Goal: Task Accomplishment & Management: Complete application form

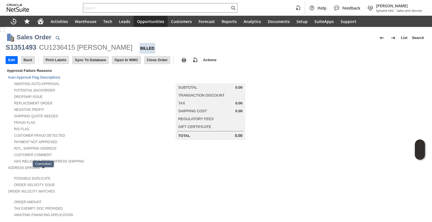
scroll to position [299, 0]
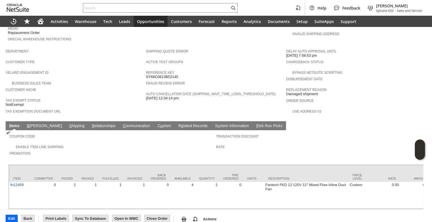
click at [68, 124] on link "S hipping" at bounding box center [77, 126] width 18 height 5
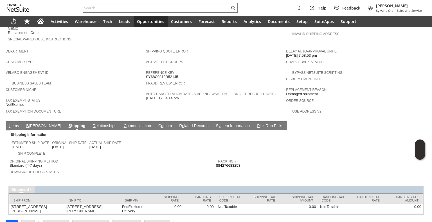
click at [229, 160] on link "Tracking #" at bounding box center [226, 162] width 20 height 4
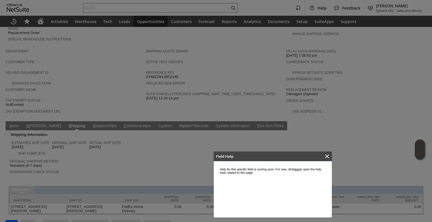
scroll to position [0, 0]
click at [325, 155] on icon "Close" at bounding box center [327, 157] width 4 height 4
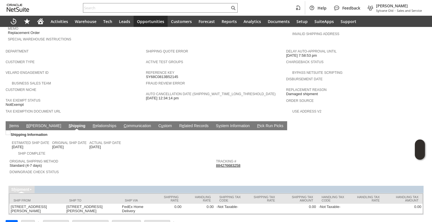
click at [230, 164] on link "884276683258" at bounding box center [228, 166] width 24 height 4
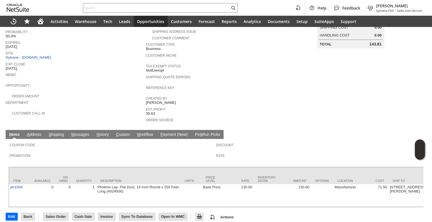
scroll to position [83, 0]
click at [166, 11] on input "text" at bounding box center [156, 7] width 146 height 7
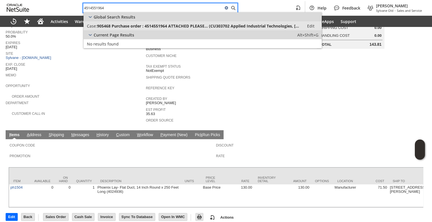
type input "4514551964"
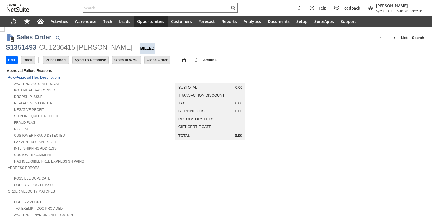
scroll to position [284, 0]
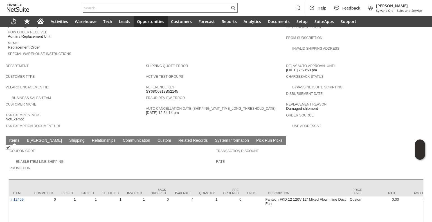
click at [68, 138] on link "S hipping" at bounding box center [77, 140] width 18 height 5
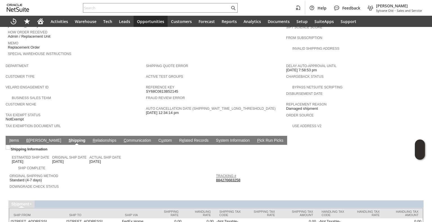
click at [227, 174] on link "Tracking #" at bounding box center [226, 176] width 20 height 4
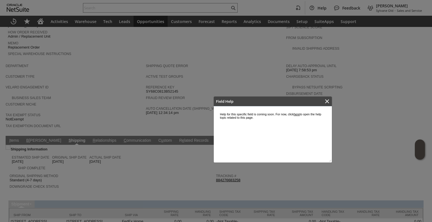
scroll to position [0, 0]
click at [328, 101] on icon "Close" at bounding box center [326, 101] width 7 height 7
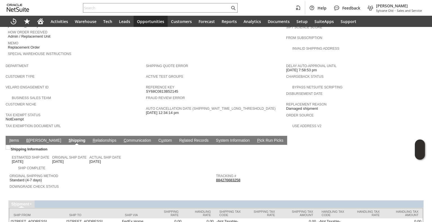
click at [230, 178] on link "884276683258" at bounding box center [228, 180] width 24 height 4
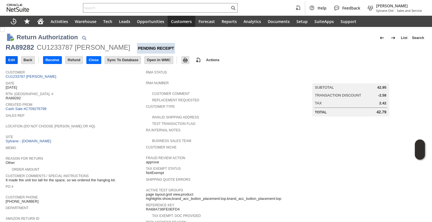
click at [11, 56] on td "Edit" at bounding box center [12, 60] width 12 height 8
click at [11, 65] on div "Edit Back New Receive Refund Close" at bounding box center [216, 61] width 420 height 14
click at [12, 58] on input "Edit" at bounding box center [12, 59] width 12 height 7
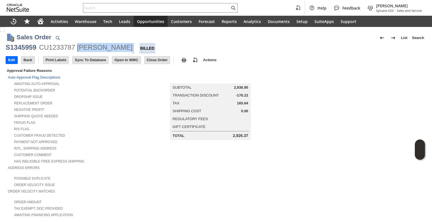
drag, startPoint x: 78, startPoint y: 48, endPoint x: 121, endPoint y: 51, distance: 43.4
click at [121, 51] on div "S1345959 CU1233787 [PERSON_NAME] Billed" at bounding box center [216, 48] width 420 height 11
copy div "[PERSON_NAME]"
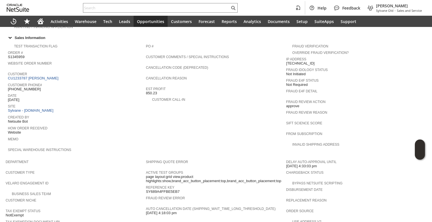
scroll to position [198, 0]
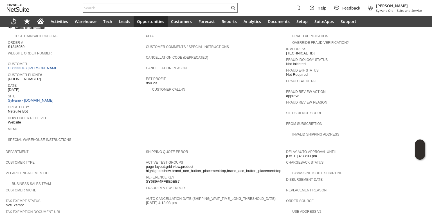
click at [26, 77] on span "[PHONE_NUMBER]" at bounding box center [24, 79] width 33 height 4
copy tbody "[PHONE_NUMBER]"
click at [26, 77] on span "[PHONE_NUMBER]" at bounding box center [24, 79] width 33 height 4
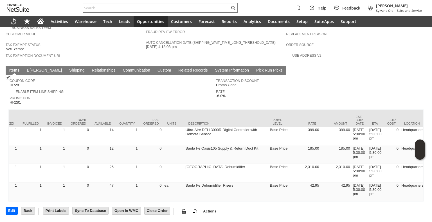
scroll to position [0, 0]
click at [65, 66] on td "S hipping" at bounding box center [76, 70] width 23 height 9
click at [68, 68] on link "S hipping" at bounding box center [77, 70] width 18 height 5
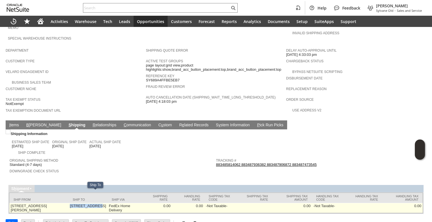
copy td "[STREET_ADDRESS]"
drag, startPoint x: 70, startPoint y: 193, endPoint x: 95, endPoint y: 194, distance: 25.0
click at [95, 203] on td "[STREET_ADDRESS]" at bounding box center [87, 208] width 39 height 10
click at [77, 203] on td "[STREET_ADDRESS]" at bounding box center [87, 208] width 39 height 10
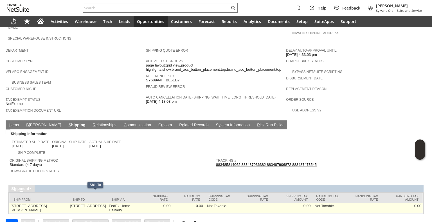
copy td "23227"
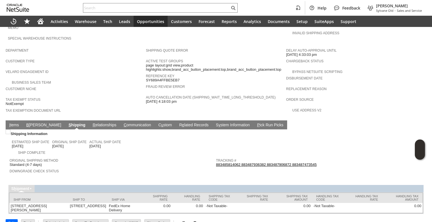
click at [15, 123] on link "I tems" at bounding box center [14, 125] width 12 height 5
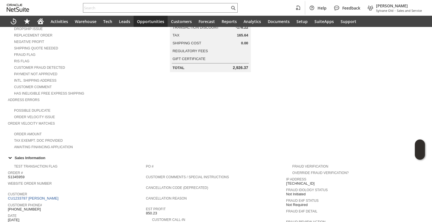
scroll to position [0, 0]
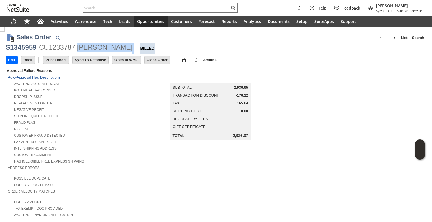
drag, startPoint x: 120, startPoint y: 50, endPoint x: 77, endPoint y: 49, distance: 42.7
click at [77, 49] on div "S1345959 CU1233787 [PERSON_NAME] Billed" at bounding box center [216, 48] width 420 height 11
copy div "[PERSON_NAME]"
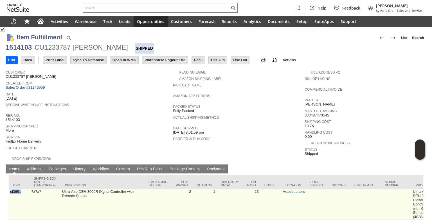
drag, startPoint x: 24, startPoint y: 195, endPoint x: 10, endPoint y: 193, distance: 14.2
click at [10, 193] on td "ul3691" at bounding box center [19, 204] width 21 height 31
copy link "ul3691"
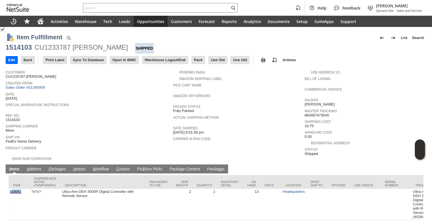
scroll to position [19, 0]
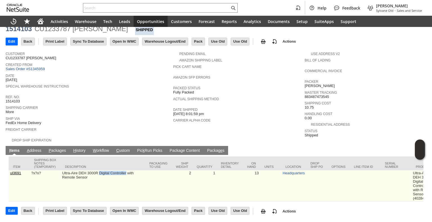
drag, startPoint x: 99, startPoint y: 170, endPoint x: 126, endPoint y: 169, distance: 26.7
click at [126, 171] on td "Ultra-Aire DEH 3000R Digital Controller with Remote Sensor" at bounding box center [103, 186] width 84 height 31
copy td "Digital Controller"
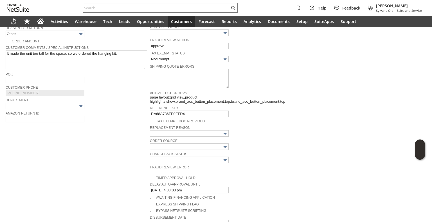
scroll to position [286, 0]
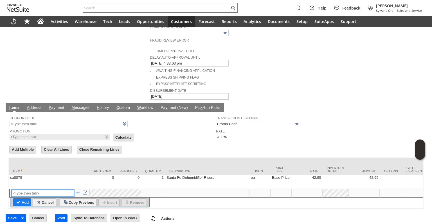
click at [53, 190] on input "text" at bounding box center [43, 193] width 62 height 7
paste input "ul3691"
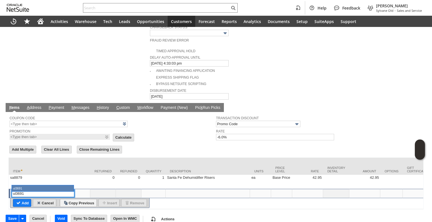
type input "ul3691"
click at [42, 200] on input "Cancel" at bounding box center [44, 203] width 23 height 7
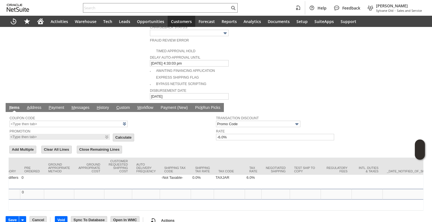
scroll to position [0, 975]
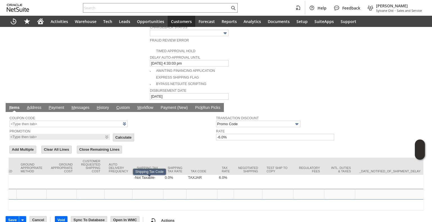
click at [156, 190] on div at bounding box center [148, 192] width 28 height 5
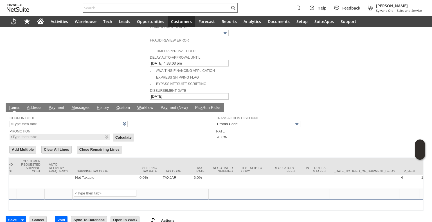
click at [130, 190] on span at bounding box center [130, 190] width 0 height 0
click at [128, 176] on link "List" at bounding box center [127, 174] width 17 height 7
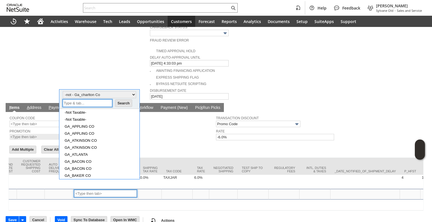
scroll to position [0, 0]
click at [86, 113] on link "-Not Taxable-" at bounding box center [101, 112] width 73 height 4
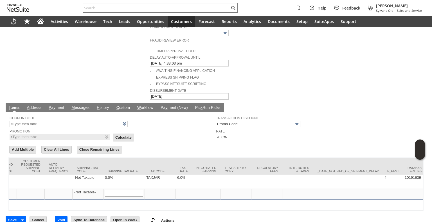
type input "0"
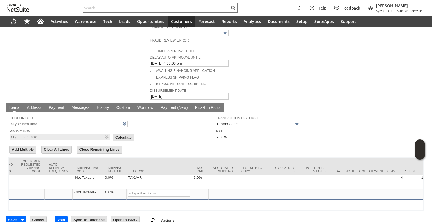
click at [184, 190] on span at bounding box center [184, 190] width 0 height 0
click at [184, 176] on link "List" at bounding box center [181, 174] width 17 height 7
click at [184, 176] on td "TAXJAR" at bounding box center [159, 182] width 66 height 14
type input "OK"
type input "Make Copy"
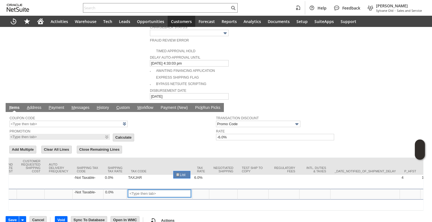
type input "TAXJAR"
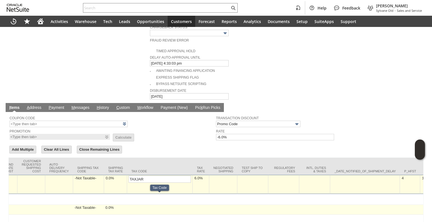
click at [152, 205] on td at bounding box center [159, 210] width 65 height 10
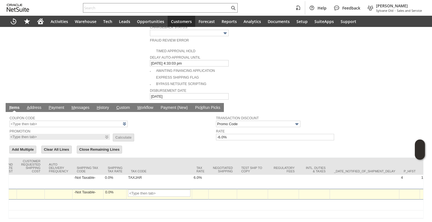
click at [184, 190] on span at bounding box center [184, 190] width 0 height 0
click at [183, 174] on link "List" at bounding box center [181, 174] width 17 height 7
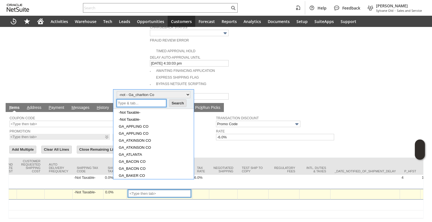
click at [145, 102] on input "text" at bounding box center [141, 103] width 49 height 8
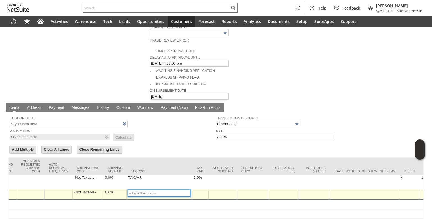
click at [150, 190] on input "text" at bounding box center [159, 193] width 62 height 7
type input "TAXJAR"
click at [197, 189] on td at bounding box center [200, 194] width 17 height 11
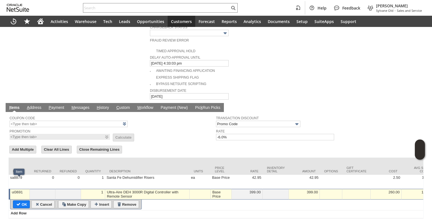
type input "6.0%"
click at [21, 189] on td "ul3691" at bounding box center [19, 194] width 21 height 11
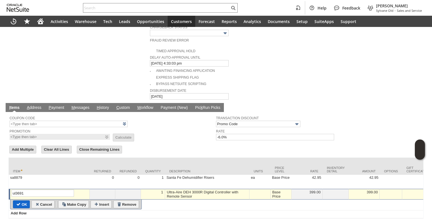
click at [21, 201] on input "OK" at bounding box center [21, 204] width 16 height 7
type input "Add"
type input "Copy Previous"
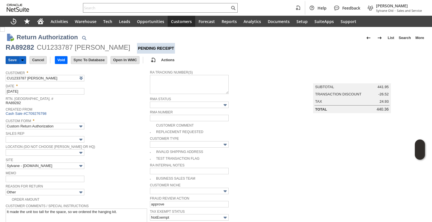
click at [13, 61] on input "Save" at bounding box center [12, 59] width 13 height 7
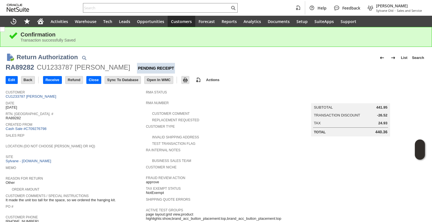
click at [28, 66] on div "RA89282" at bounding box center [20, 67] width 28 height 9
copy div "RA89282"
click at [28, 66] on div "RA89282" at bounding box center [20, 67] width 28 height 9
click at [16, 82] on input "Edit" at bounding box center [12, 79] width 12 height 7
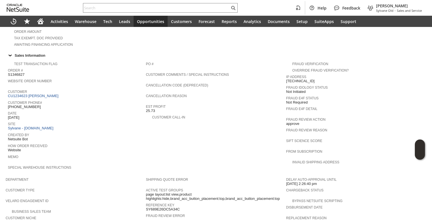
scroll to position [165, 0]
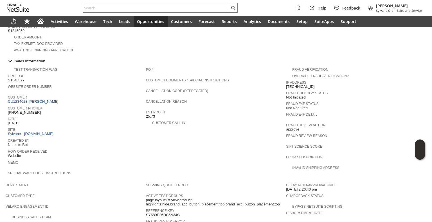
click at [39, 99] on link "CU1234623 [PERSON_NAME]" at bounding box center [34, 101] width 52 height 4
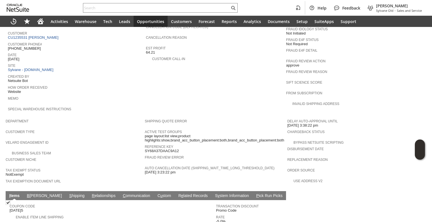
scroll to position [295, 0]
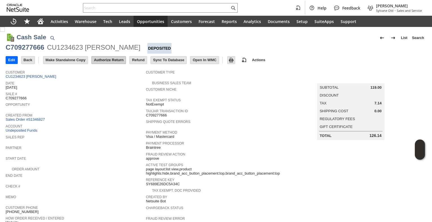
click at [109, 57] on input "Authorize Return" at bounding box center [109, 59] width 34 height 7
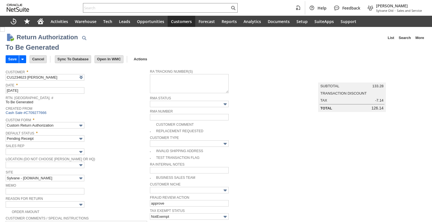
type input "Add"
type input "Copy Previous"
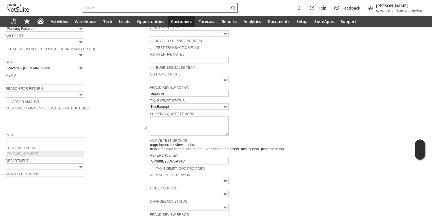
scroll to position [106, 0]
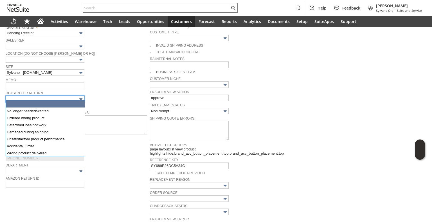
click at [58, 97] on input "text" at bounding box center [45, 99] width 79 height 6
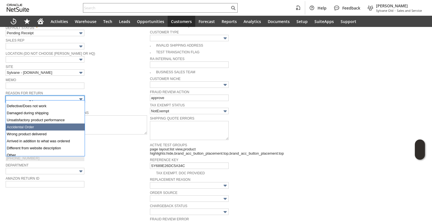
scroll to position [29, 0]
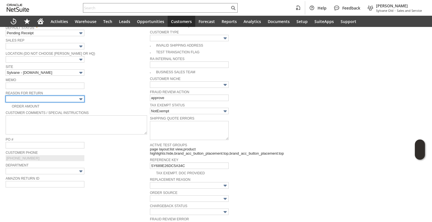
type input "Other"
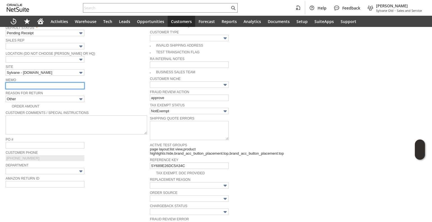
click at [48, 85] on input "text" at bounding box center [45, 86] width 79 height 6
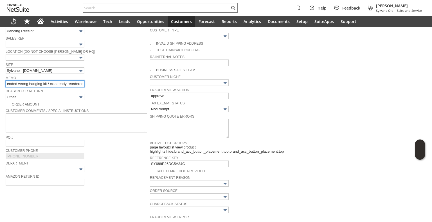
scroll to position [0, 0]
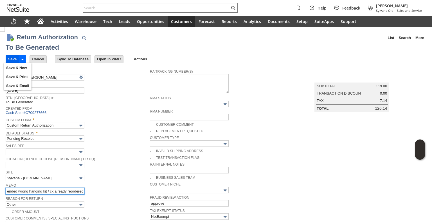
type input "an agent incorrectly recommended wrong hanging kit / cx already reordered"
click at [15, 60] on input "Save" at bounding box center [12, 59] width 13 height 7
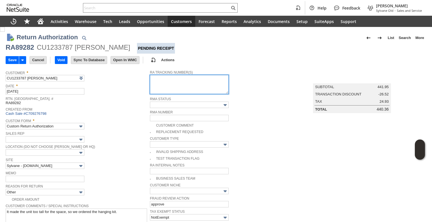
paste textarea "791936993012"
click at [182, 92] on textarea at bounding box center [189, 84] width 79 height 19
click at [242, 60] on div "Save Save Save & New Save & Print Save & Email Cancel Void" at bounding box center [216, 61] width 420 height 14
click at [172, 90] on textarea "791936993012" at bounding box center [189, 84] width 79 height 19
paste textarea "791936994133"
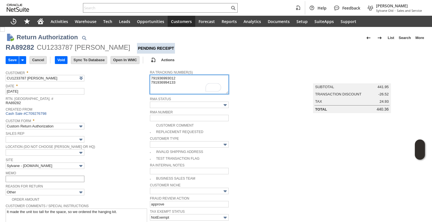
type textarea "791936993012 791936994133"
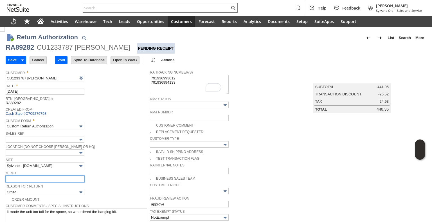
click at [25, 180] on input "text" at bounding box center [45, 179] width 79 height 6
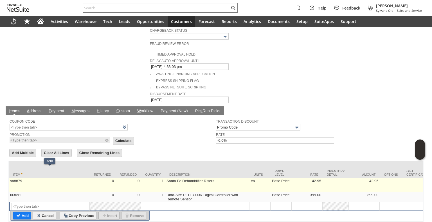
scroll to position [296, 0]
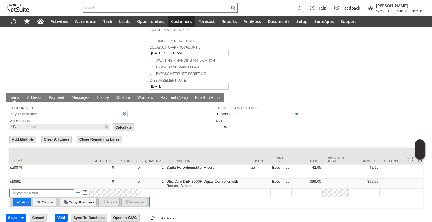
type input "refund"
click at [41, 190] on input "text" at bounding box center [43, 193] width 62 height 7
type input "$"
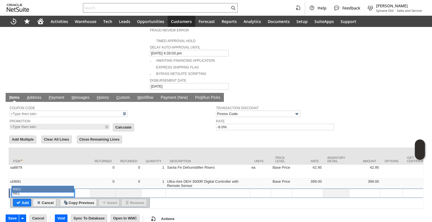
type input "RSC1"
type input "Disco...rice"
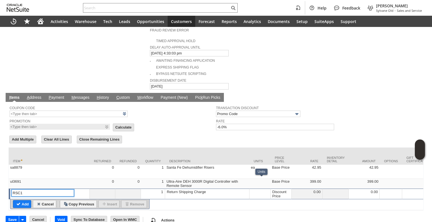
type input "RSC1"
click at [278, 190] on div "Discount Price" at bounding box center [281, 194] width 18 height 9
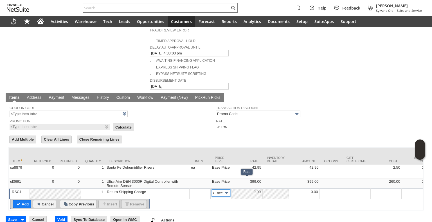
scroll to position [0, 0]
click at [227, 190] on img at bounding box center [226, 193] width 6 height 6
type input "Custom"
click at [252, 190] on div at bounding box center [247, 192] width 28 height 5
type input "-12.51"
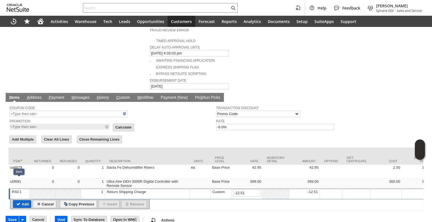
click at [17, 201] on input "Add" at bounding box center [22, 204] width 18 height 7
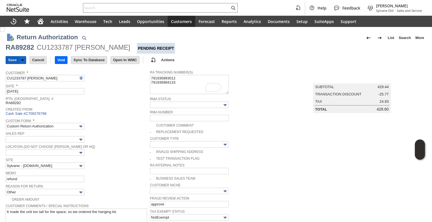
click at [11, 60] on input "Save" at bounding box center [12, 59] width 13 height 7
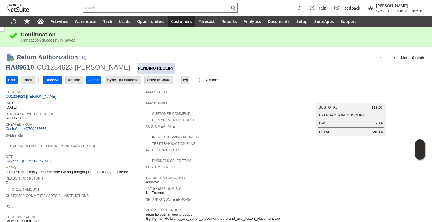
click at [15, 71] on div "RA89610" at bounding box center [20, 67] width 28 height 9
copy div "RA89610"
click at [7, 77] on input "Edit" at bounding box center [12, 79] width 12 height 7
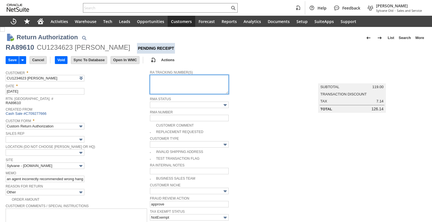
click at [174, 77] on textarea at bounding box center [189, 84] width 79 height 19
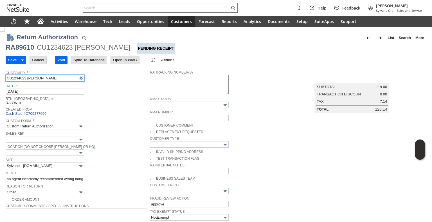
paste input "791936998210"
type input "CU1234623 [PERSON_NAME]"
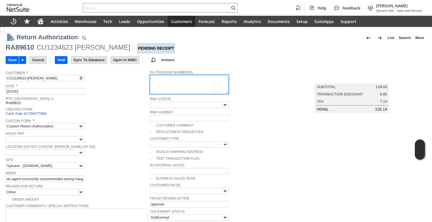
click at [166, 82] on textarea "To enrich screen reader interactions, please activate Accessibility in Grammarl…" at bounding box center [189, 84] width 79 height 19
paste textarea "791936998210"
type textarea "791936998210"
click at [119, 99] on span "Rtn. [GEOGRAPHIC_DATA]. #" at bounding box center [76, 98] width 141 height 6
click at [12, 58] on input "Save" at bounding box center [12, 59] width 13 height 7
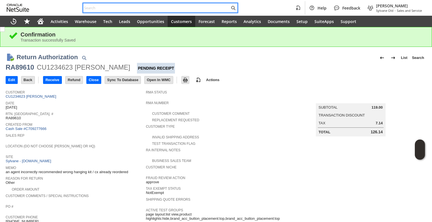
click at [131, 5] on input "text" at bounding box center [156, 7] width 146 height 7
paste input "5166073138"
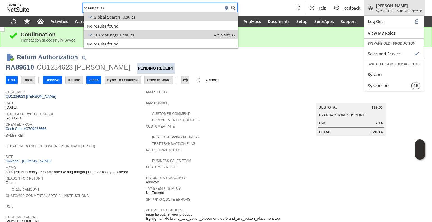
type input "5166073138"
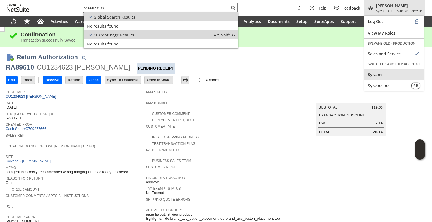
click at [373, 69] on div "Sylvane" at bounding box center [393, 74] width 59 height 11
